Goal: Task Accomplishment & Management: Complete application form

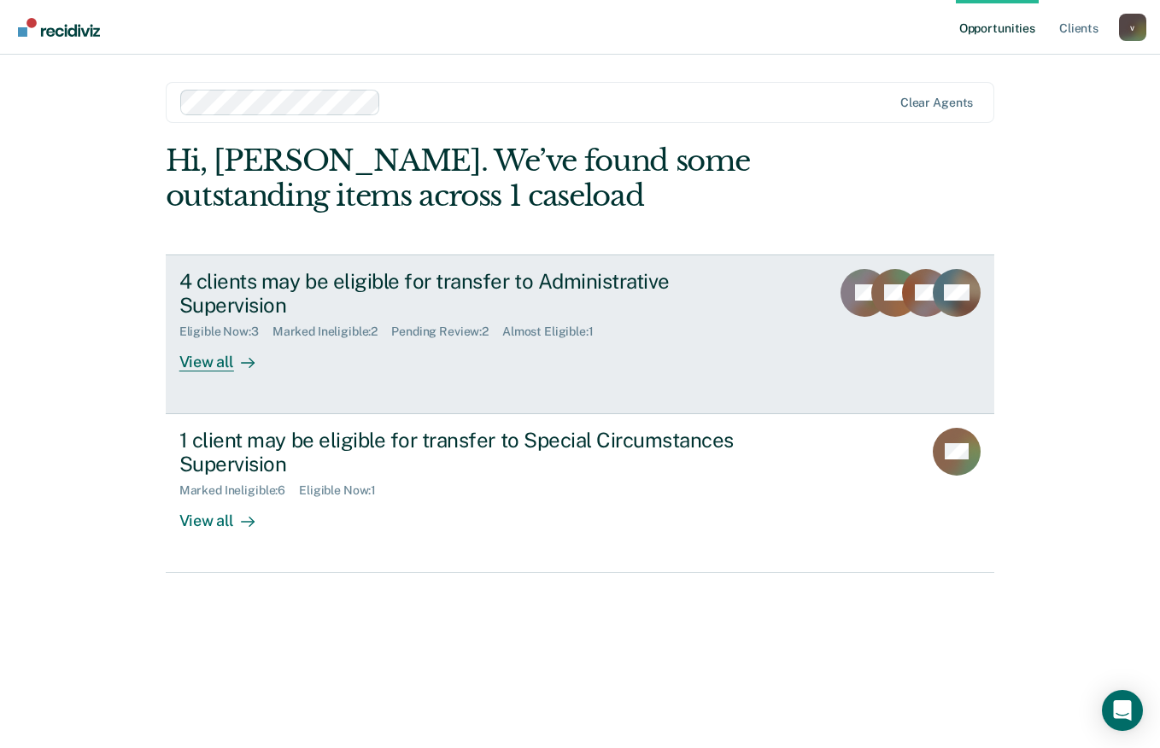
click at [953, 317] on div "RM" at bounding box center [957, 320] width 48 height 103
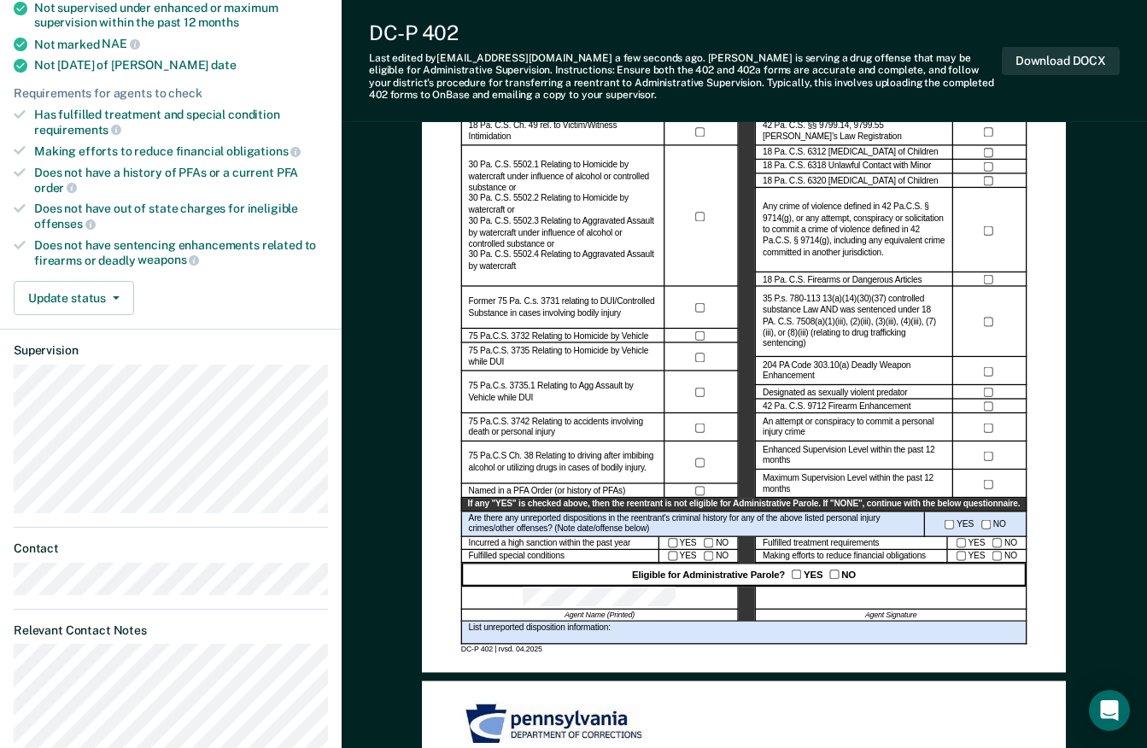
scroll to position [343, 0]
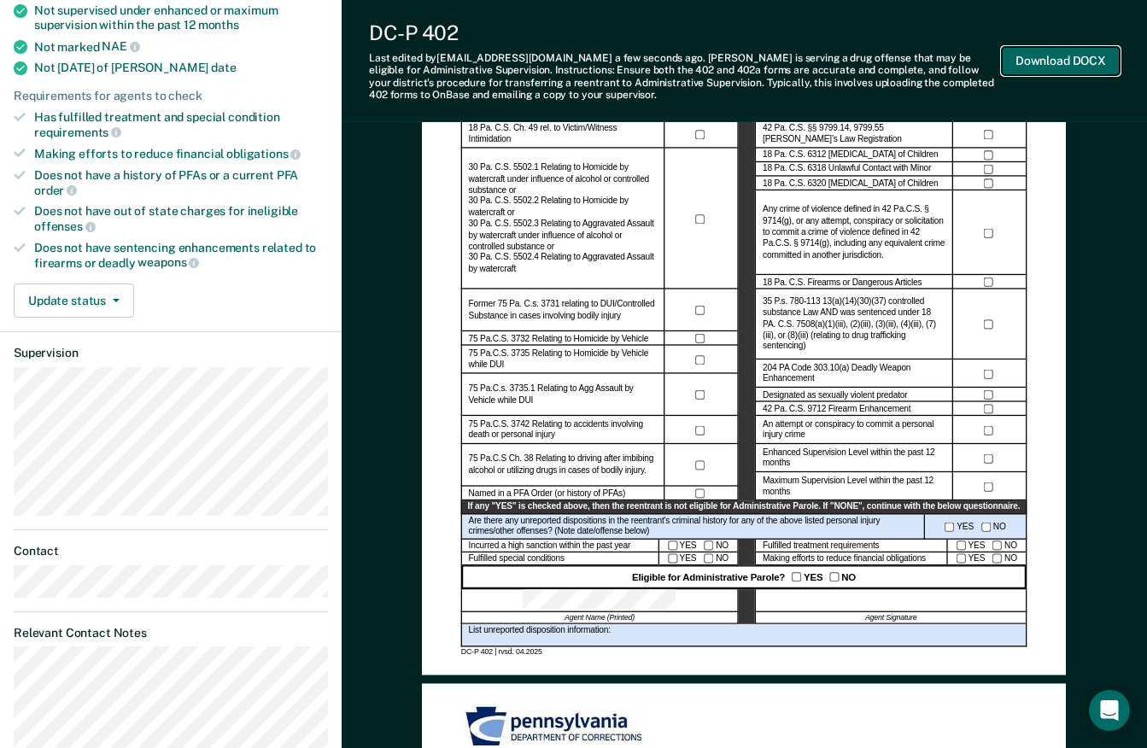
click at [1088, 58] on button "Download DOCX" at bounding box center [1061, 61] width 118 height 28
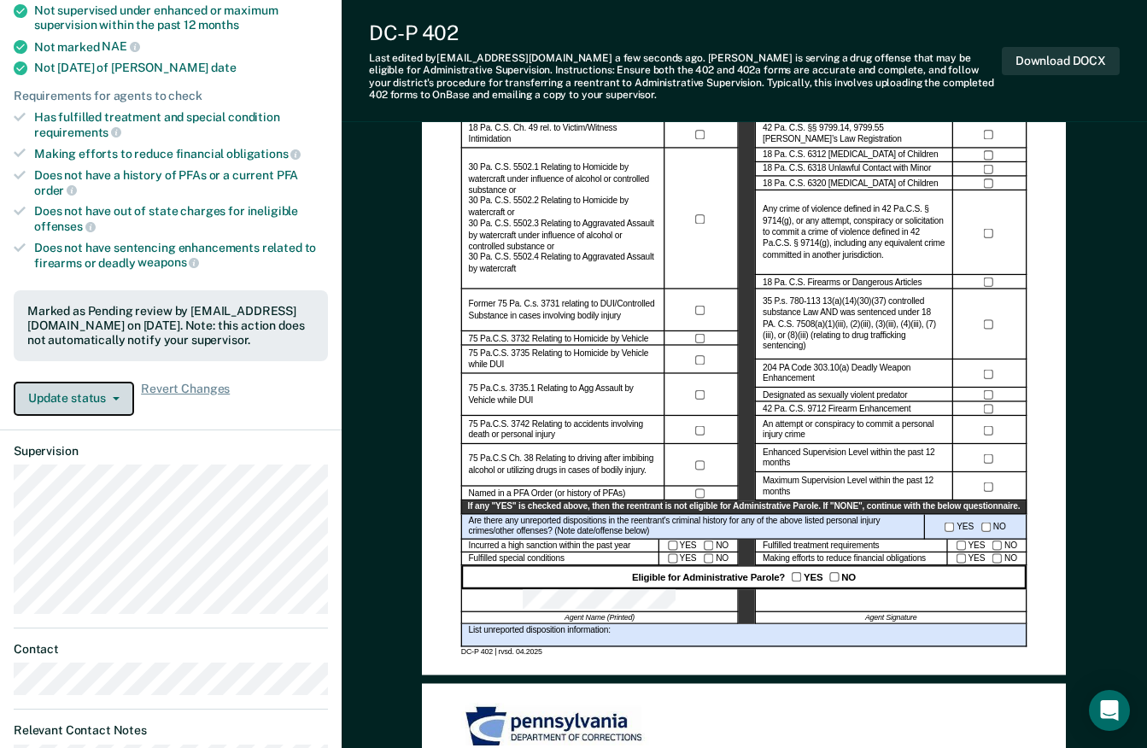
click at [115, 389] on button "Update status" at bounding box center [74, 399] width 120 height 34
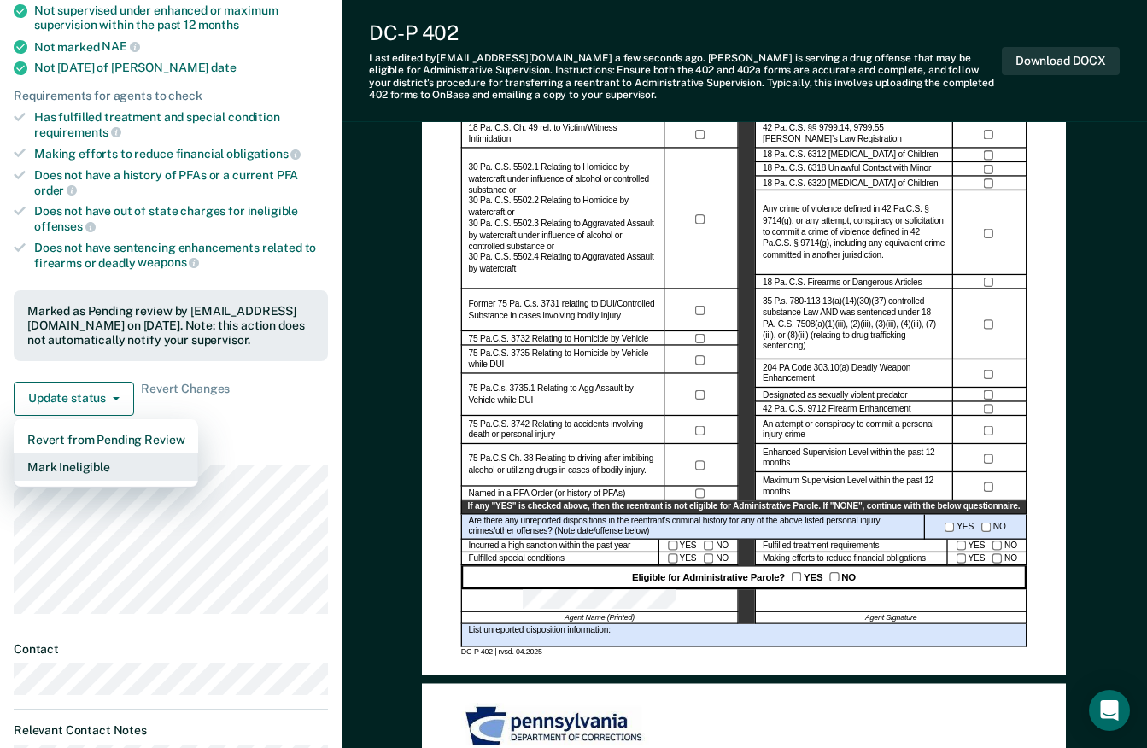
click at [112, 454] on button "Mark Ineligible" at bounding box center [106, 467] width 185 height 27
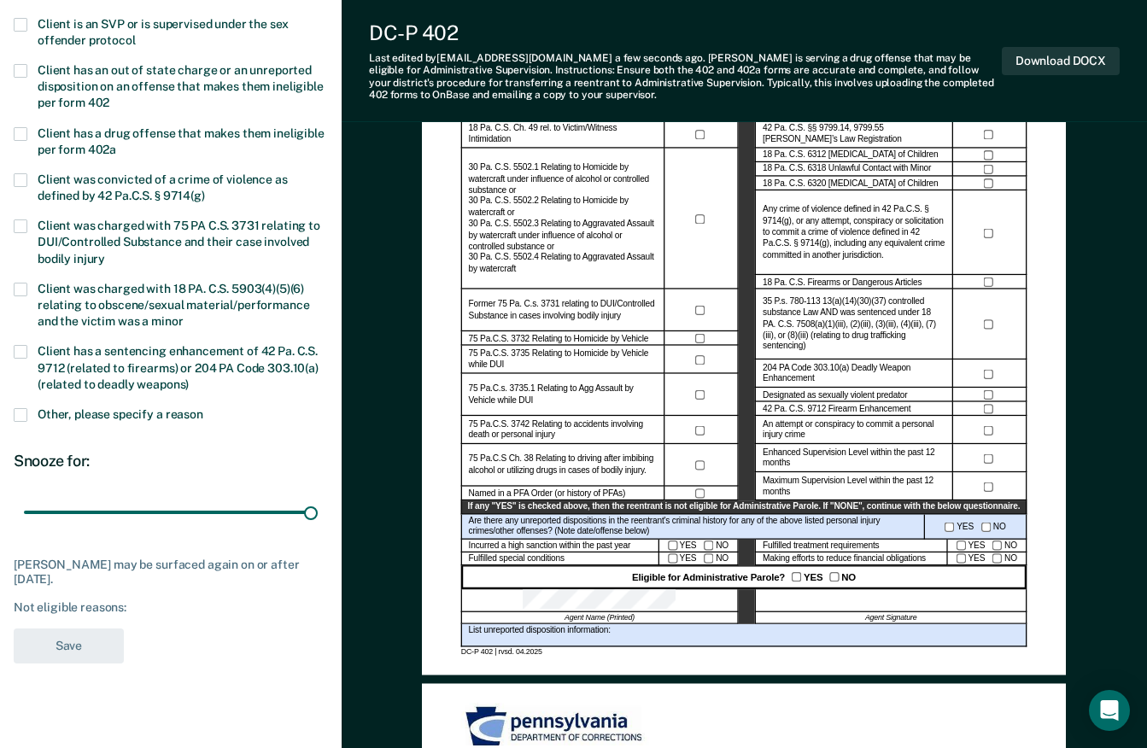
drag, startPoint x: 73, startPoint y: 508, endPoint x: 282, endPoint y: 533, distance: 209.9
type input "180"
click at [318, 514] on input "range" at bounding box center [171, 513] width 294 height 30
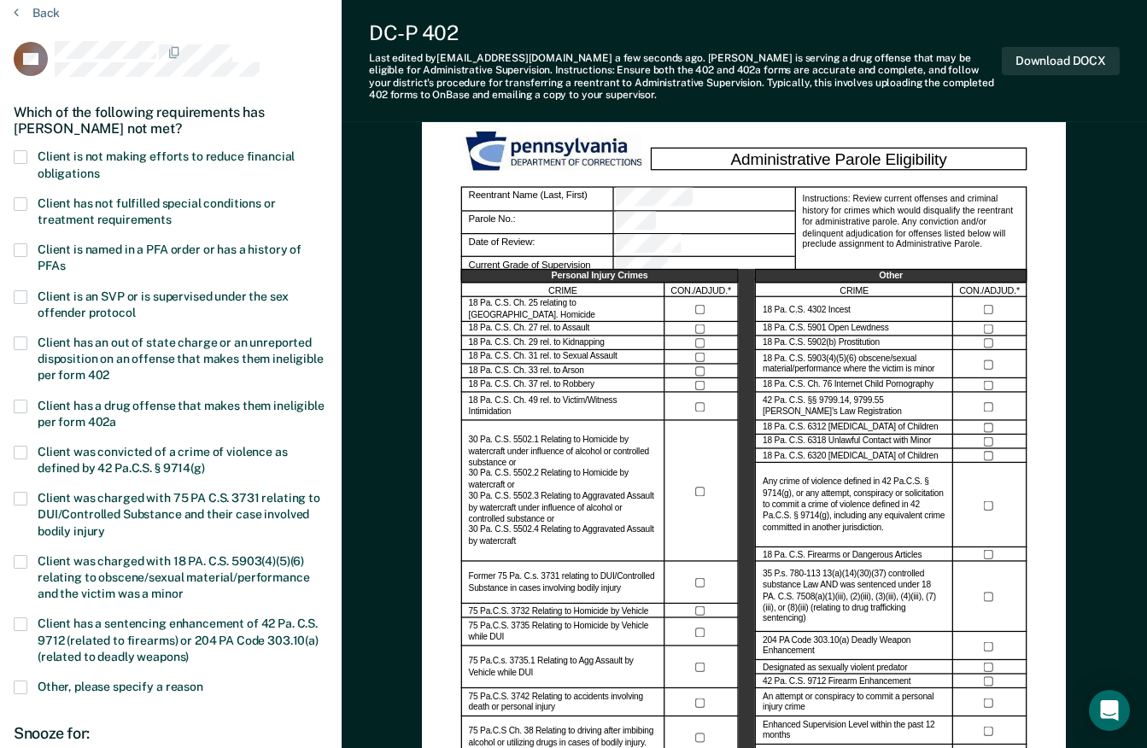
scroll to position [67, 0]
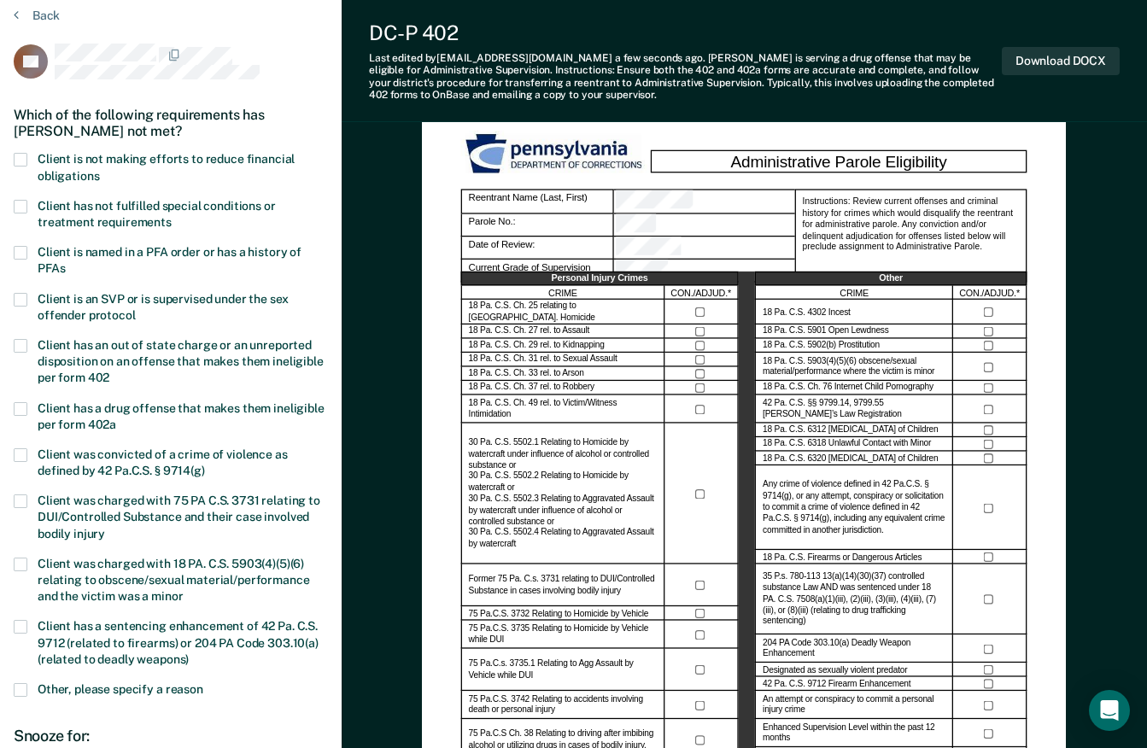
click at [27, 160] on label "Client is not making efforts to reduce financial obligations" at bounding box center [171, 169] width 314 height 32
click at [99, 170] on input "Client is not making efforts to reduce financial obligations" at bounding box center [99, 170] width 0 height 0
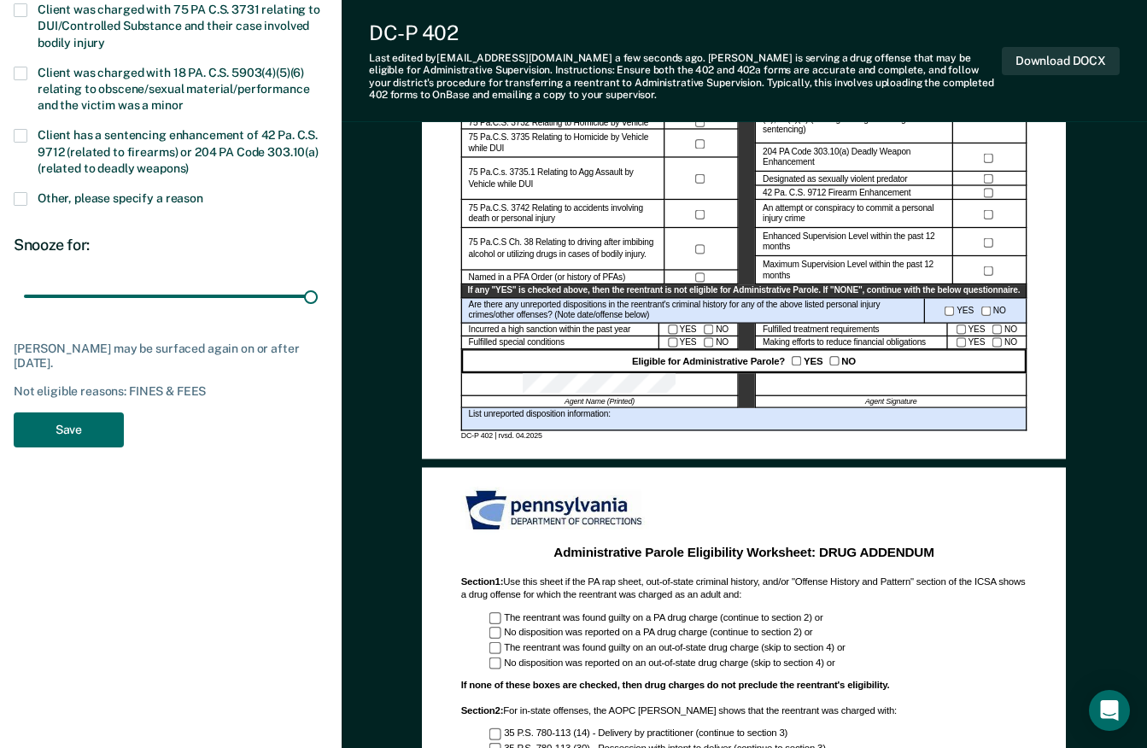
scroll to position [556, 0]
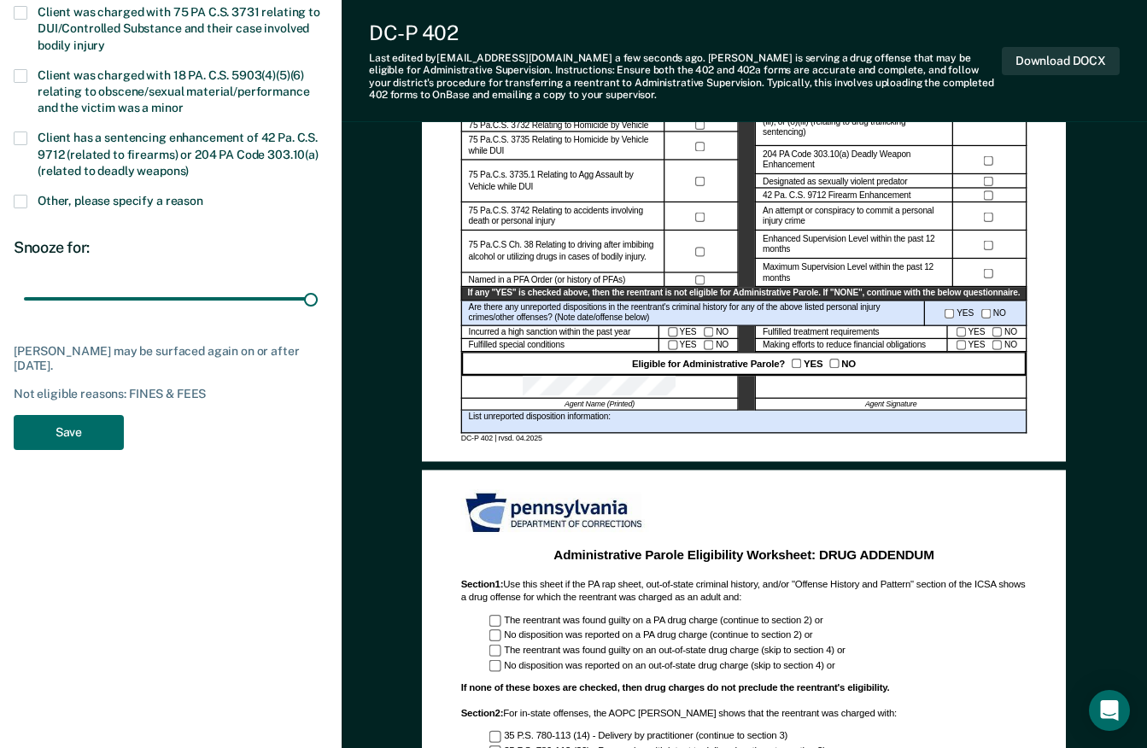
click at [23, 197] on span at bounding box center [21, 202] width 14 height 14
click at [203, 195] on input "Other, please specify a reason" at bounding box center [203, 195] width 0 height 0
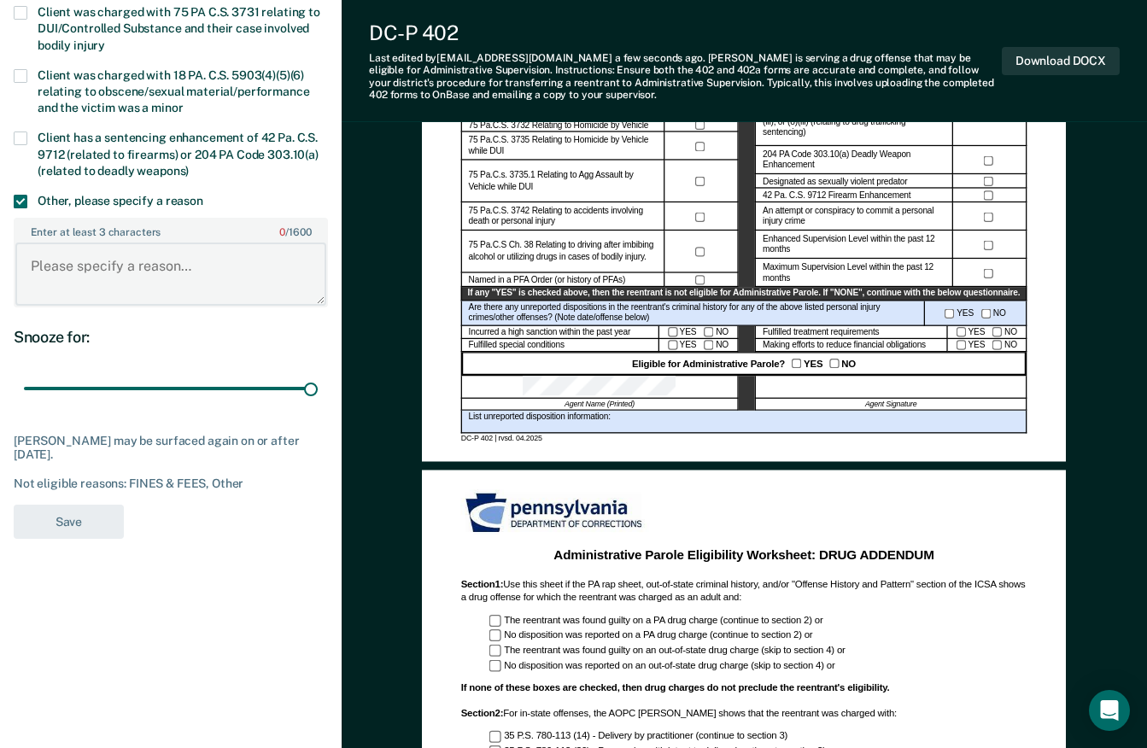
click at [90, 267] on textarea "Enter at least 3 characters 0 / 1600" at bounding box center [170, 274] width 311 height 63
type textarea "2"
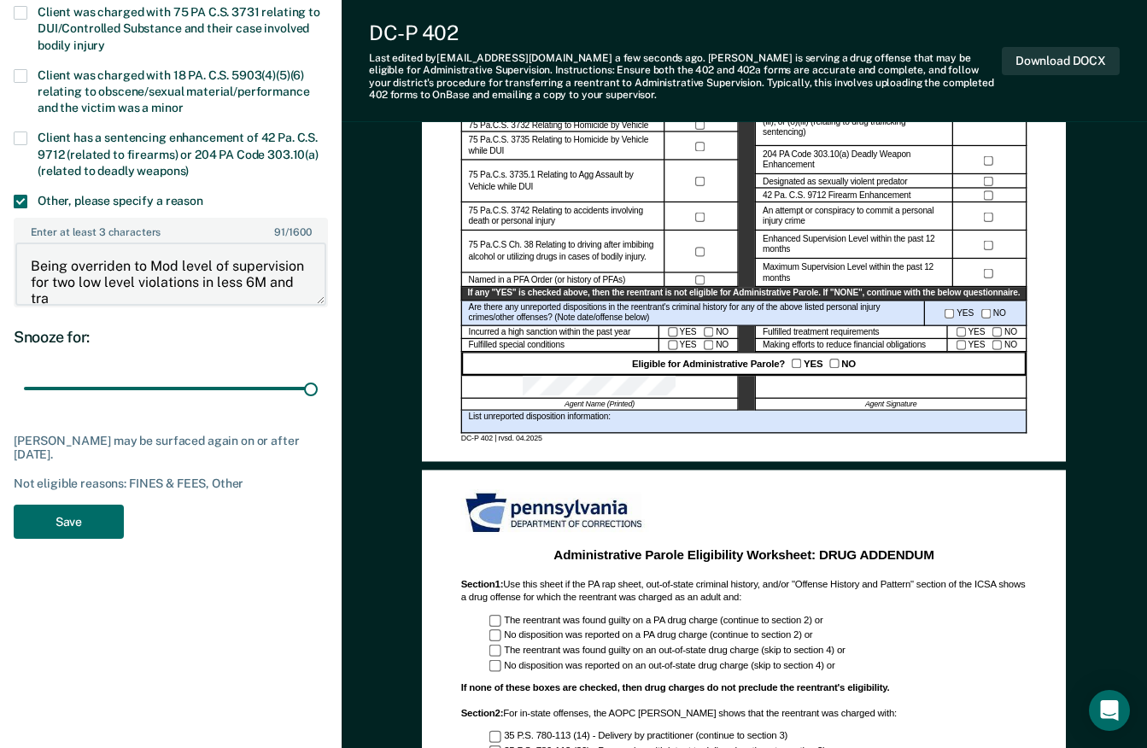
scroll to position [3, 0]
type textarea "Being overriden to Mod level of supervision for two low level violations in les…"
click at [97, 535] on button "Save" at bounding box center [69, 522] width 110 height 35
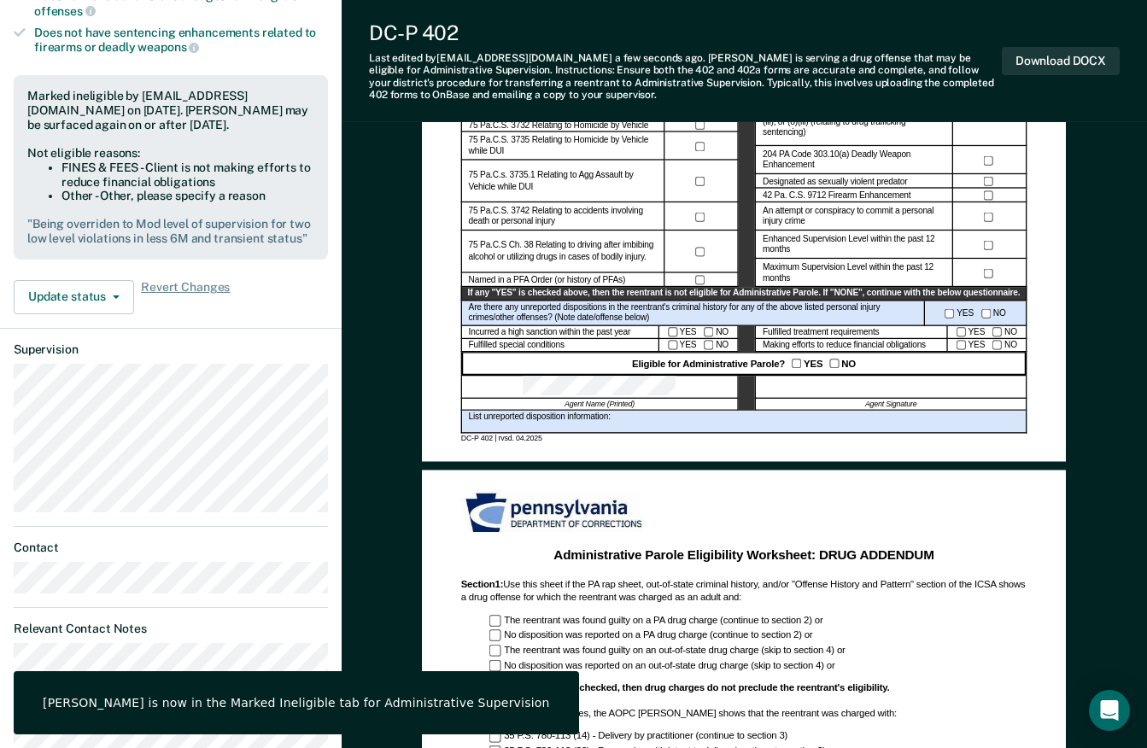
click at [98, 541] on dt "Contact" at bounding box center [171, 548] width 314 height 15
